Goal: Transaction & Acquisition: Purchase product/service

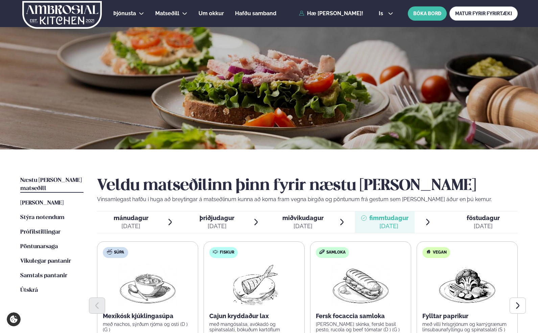
scroll to position [157, 0]
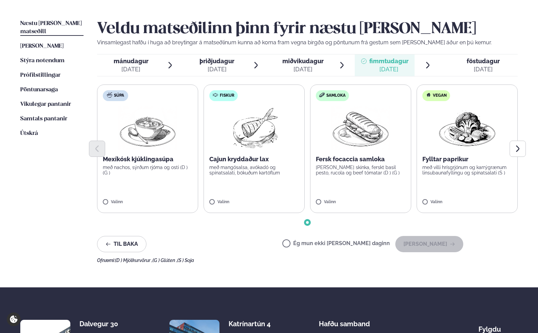
click at [48, 25] on span "Næstu [PERSON_NAME] matseðill" at bounding box center [51, 28] width 62 height 14
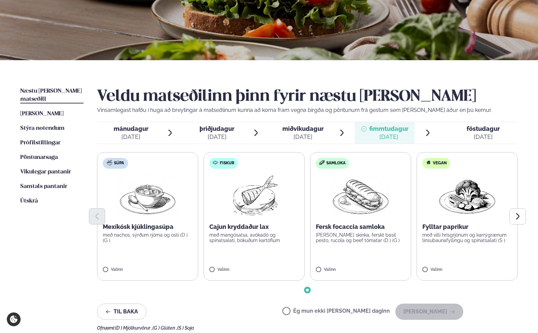
scroll to position [0, 0]
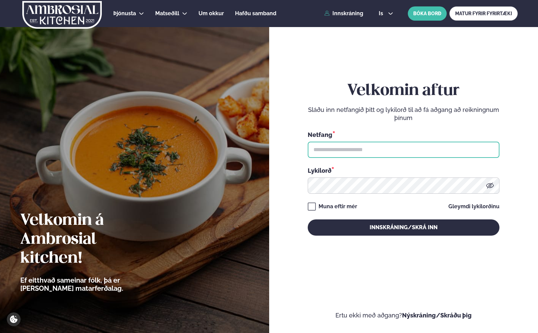
type input "**********"
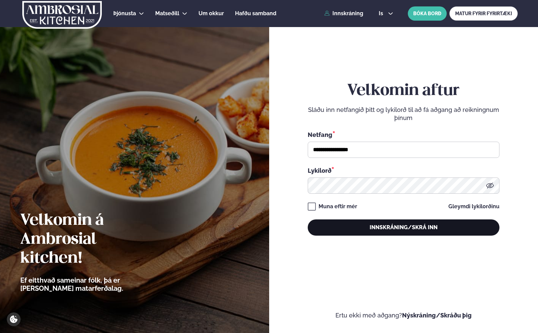
click at [372, 224] on button "Innskráning/Skrá inn" at bounding box center [404, 227] width 192 height 16
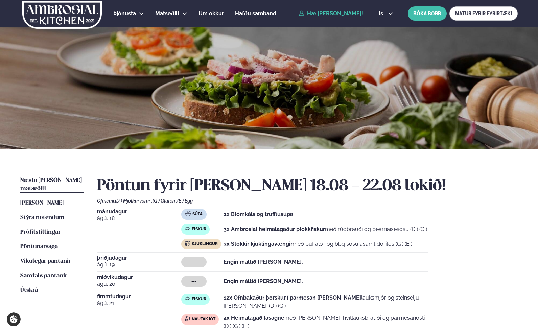
click at [36, 180] on span "Næstu [PERSON_NAME] matseðill" at bounding box center [51, 185] width 62 height 14
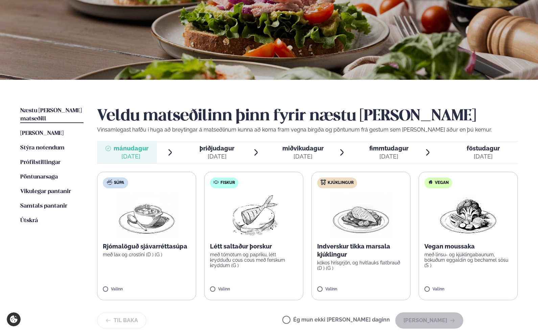
scroll to position [71, 0]
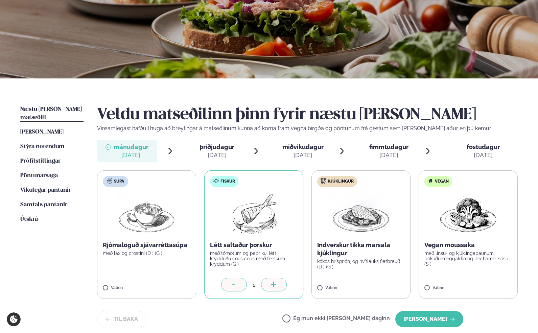
click at [273, 285] on icon at bounding box center [274, 285] width 7 height 7
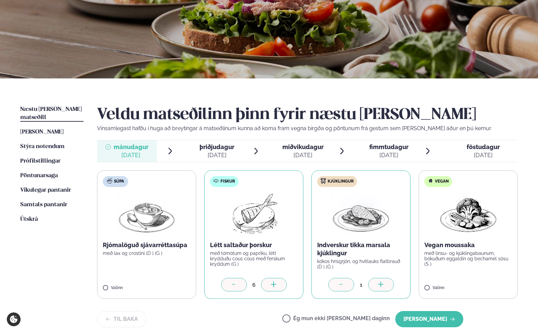
click at [380, 283] on icon at bounding box center [381, 285] width 7 height 7
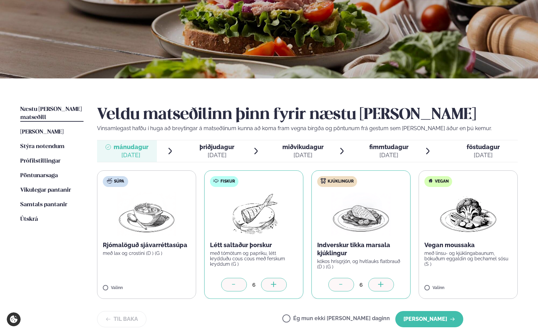
click at [380, 283] on icon at bounding box center [381, 285] width 7 height 7
click at [433, 318] on button "[PERSON_NAME]" at bounding box center [429, 319] width 68 height 16
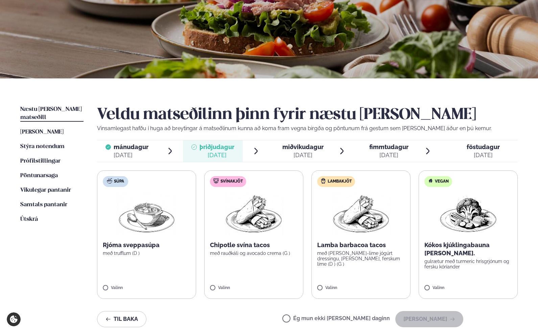
click at [378, 149] on span "fimmtudagur" at bounding box center [388, 146] width 39 height 7
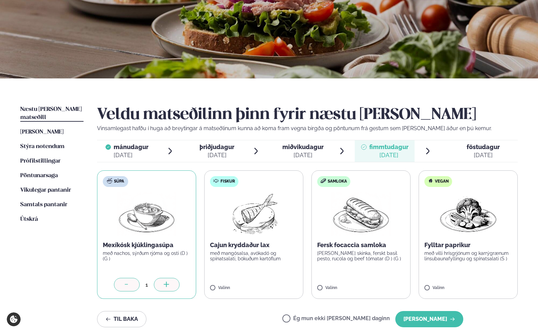
click at [166, 284] on icon at bounding box center [165, 284] width 5 height 1
click at [273, 284] on icon at bounding box center [273, 284] width 1 height 5
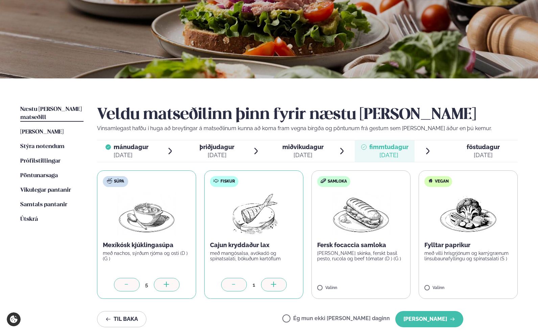
click at [273, 284] on icon at bounding box center [273, 284] width 1 height 5
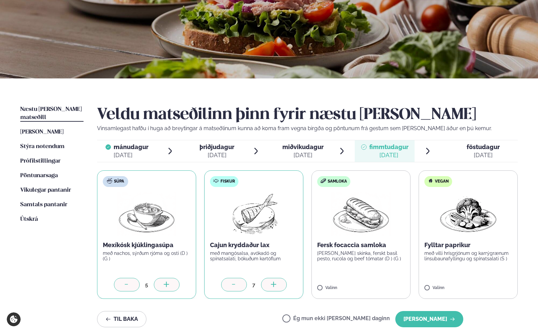
click at [273, 284] on icon at bounding box center [273, 284] width 1 height 5
click at [381, 286] on icon at bounding box center [380, 284] width 1 height 5
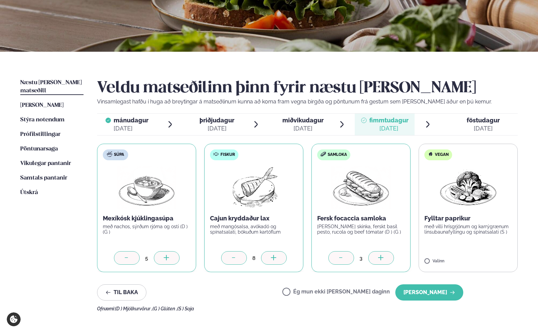
scroll to position [100, 0]
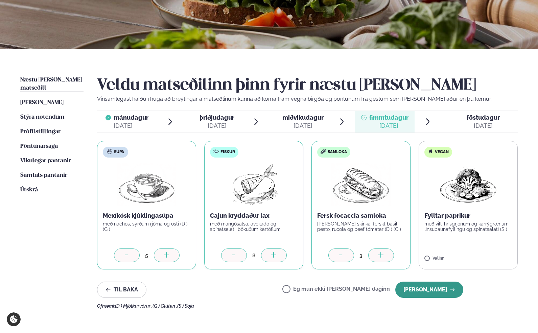
click at [428, 288] on button "[PERSON_NAME]" at bounding box center [429, 290] width 68 height 16
